Goal: Task Accomplishment & Management: Manage account settings

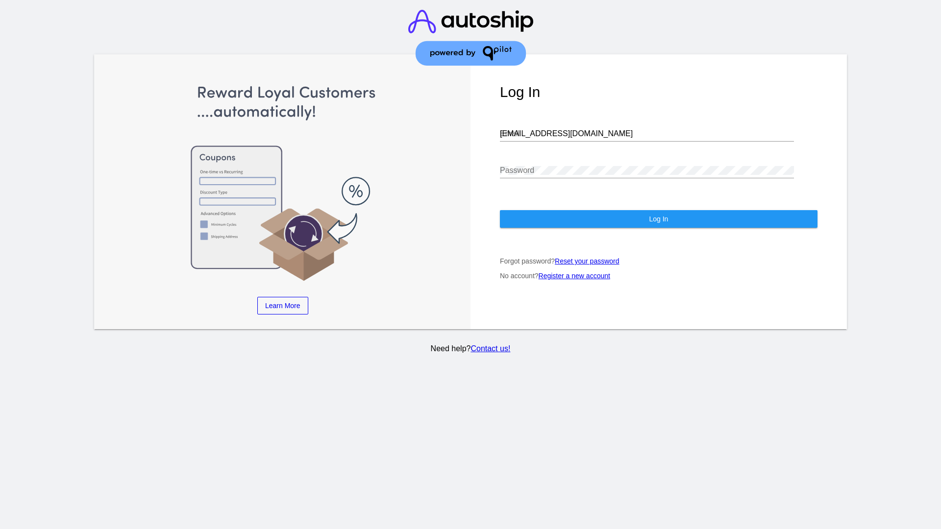
type input "jr@patternsinthecloud.com"
click at [658, 219] on span "Log In" at bounding box center [658, 219] width 19 height 8
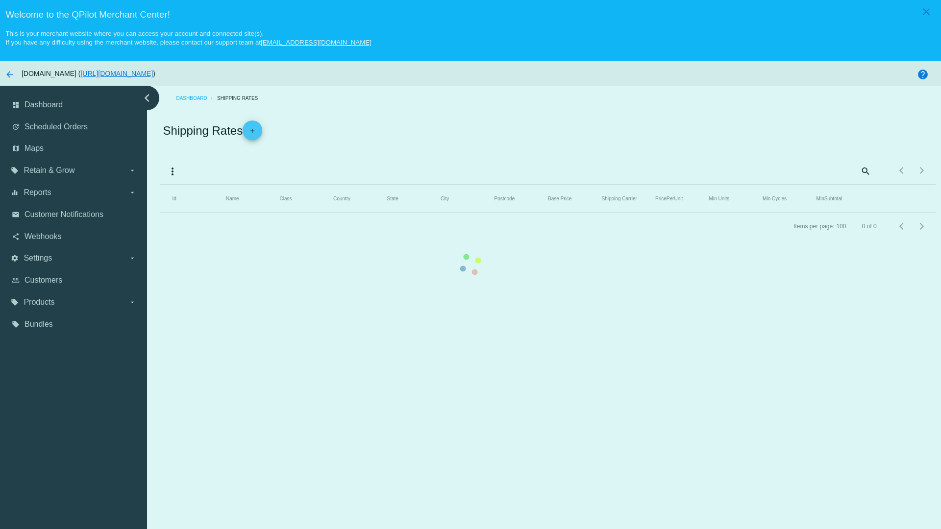
click at [173, 171] on mat-icon "more_vert" at bounding box center [173, 172] width 12 height 12
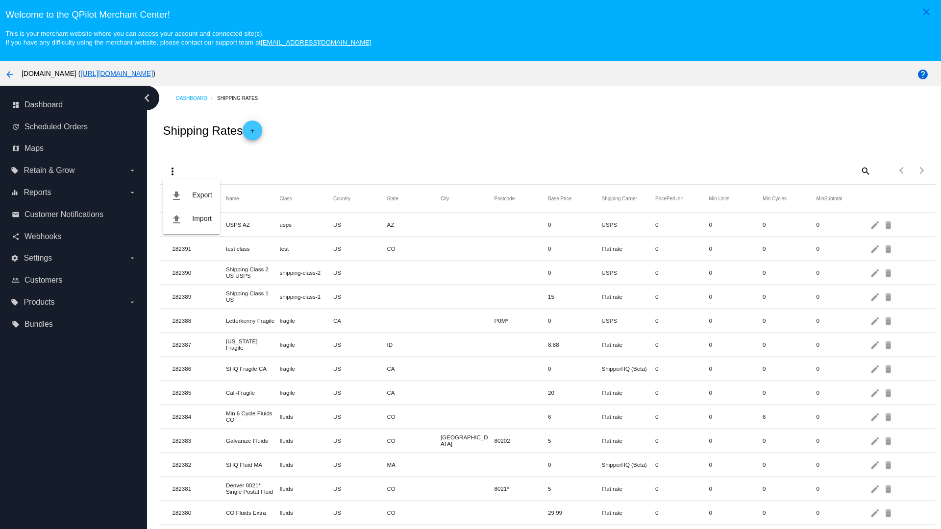
click at [191, 195] on button "file_download Export" at bounding box center [191, 195] width 57 height 24
click at [173, 171] on mat-icon "more_vert" at bounding box center [173, 172] width 12 height 12
click at [191, 219] on button "file_upload Import" at bounding box center [191, 219] width 57 height 24
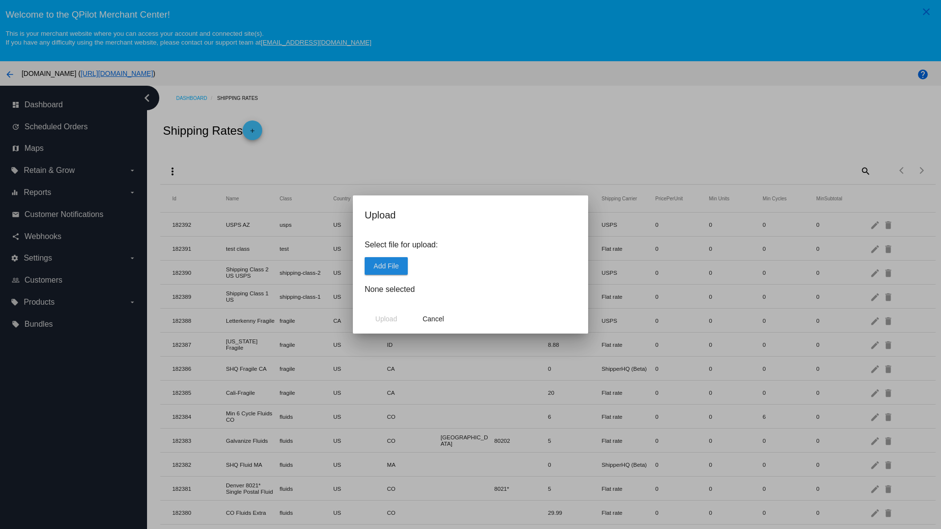
click at [386, 266] on span "Add File" at bounding box center [386, 266] width 25 height 8
click at [386, 319] on span "Upload" at bounding box center [386, 319] width 22 height 8
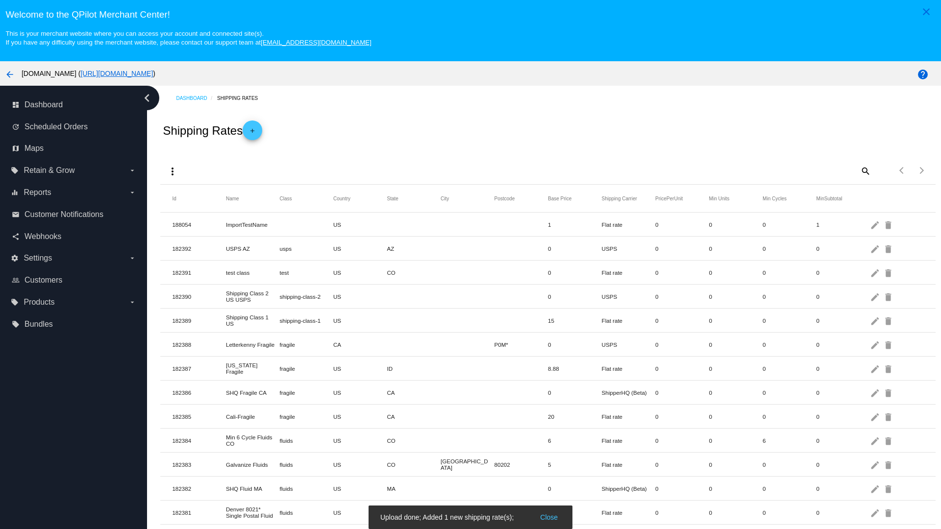
click at [889, 224] on mat-icon "delete" at bounding box center [889, 224] width 12 height 15
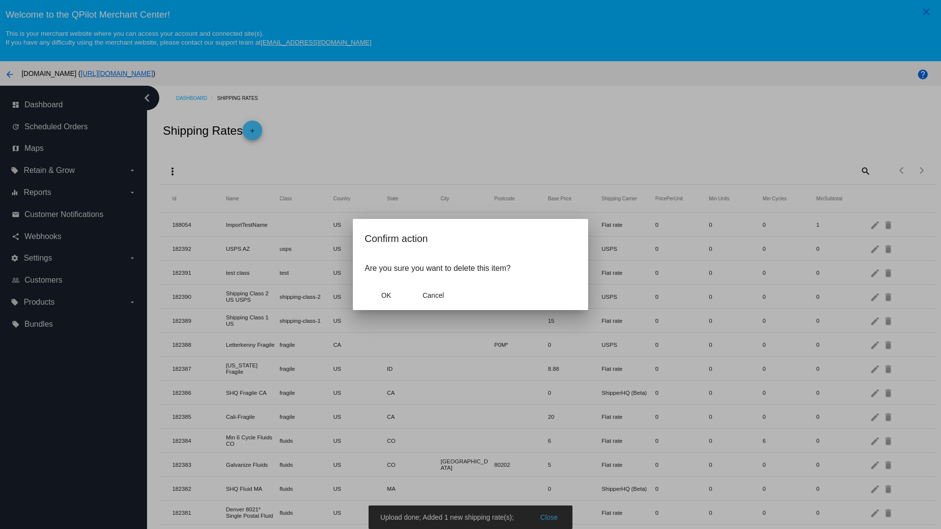
click at [386, 296] on span "OK" at bounding box center [386, 296] width 10 height 8
